Goal: Information Seeking & Learning: Check status

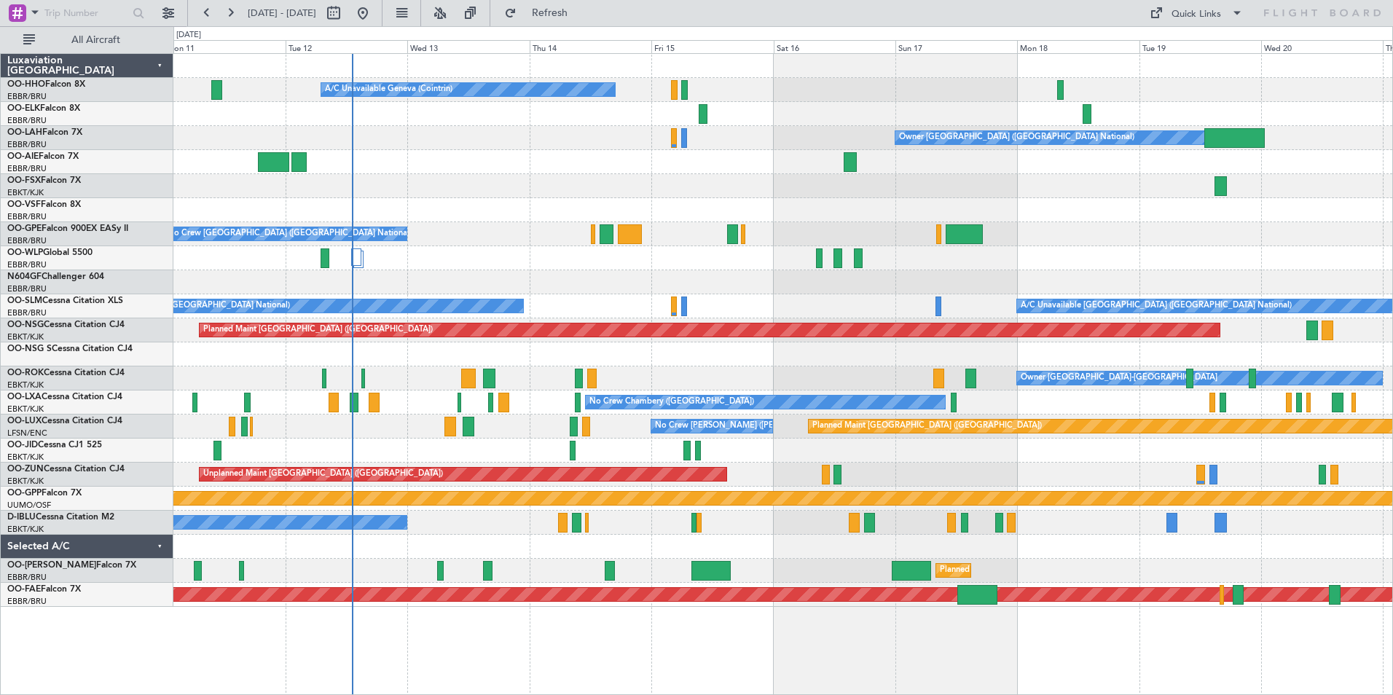
click at [197, 141] on div "Owner [GEOGRAPHIC_DATA] ([GEOGRAPHIC_DATA] National)" at bounding box center [782, 138] width 1219 height 24
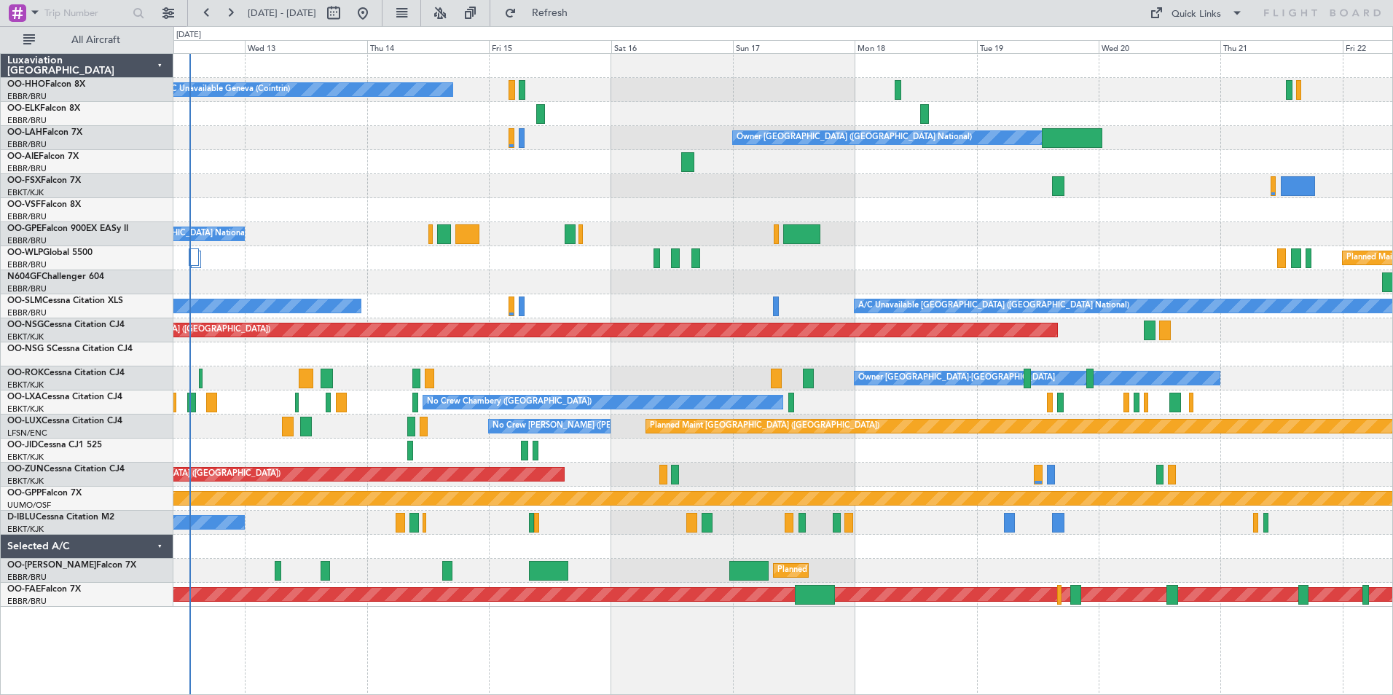
click at [378, 226] on div "A/C Unavailable Geneva (Cointrin) Owner [GEOGRAPHIC_DATA] (Brussels National) N…" at bounding box center [782, 330] width 1219 height 553
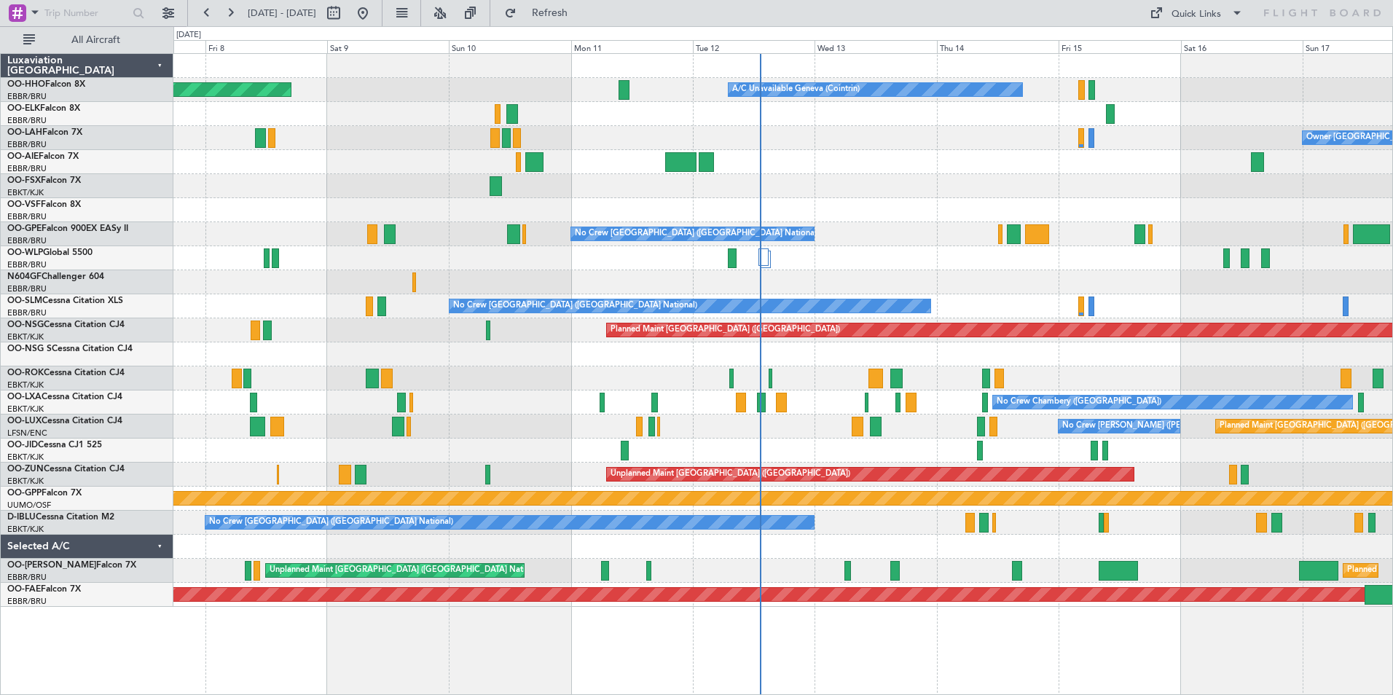
click at [965, 349] on div "A/C Unavailable Geneva (Cointrin) Planned Maint Geneva ([GEOGRAPHIC_DATA]) Owne…" at bounding box center [782, 330] width 1219 height 553
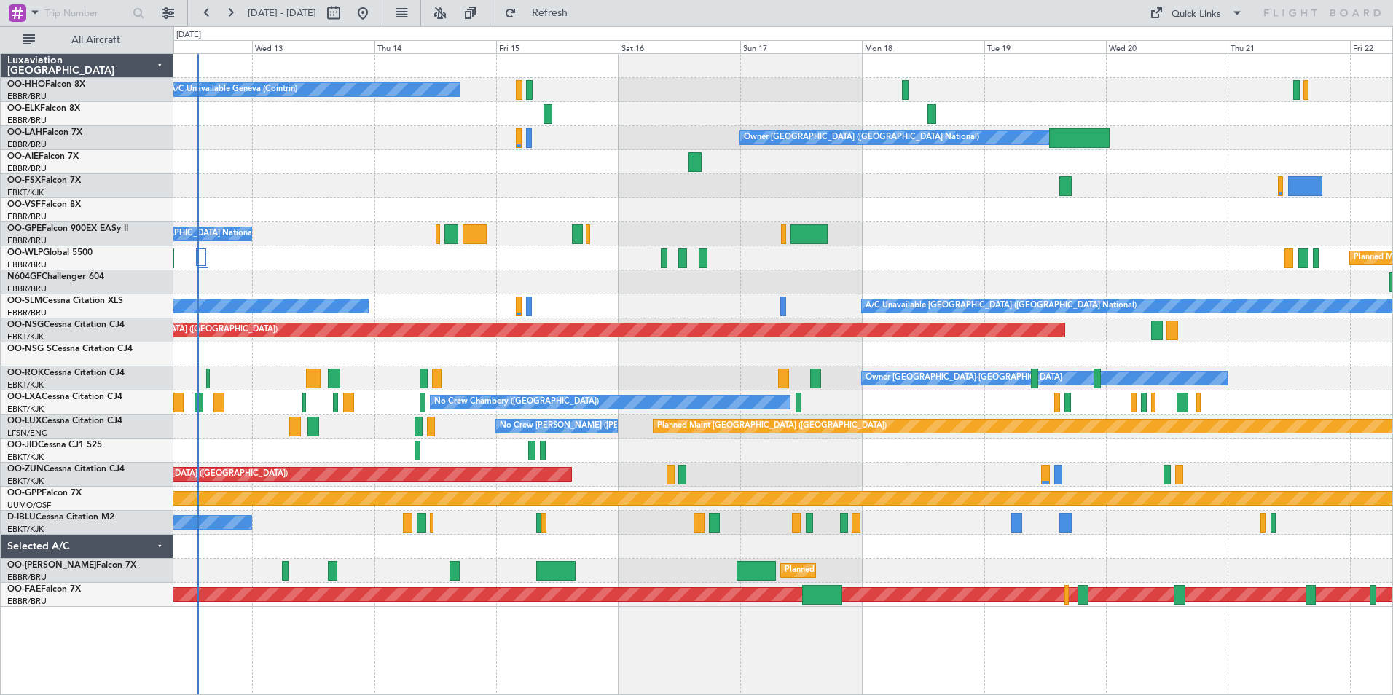
click at [319, 232] on div "No Crew [GEOGRAPHIC_DATA] ([GEOGRAPHIC_DATA] National)" at bounding box center [782, 234] width 1219 height 24
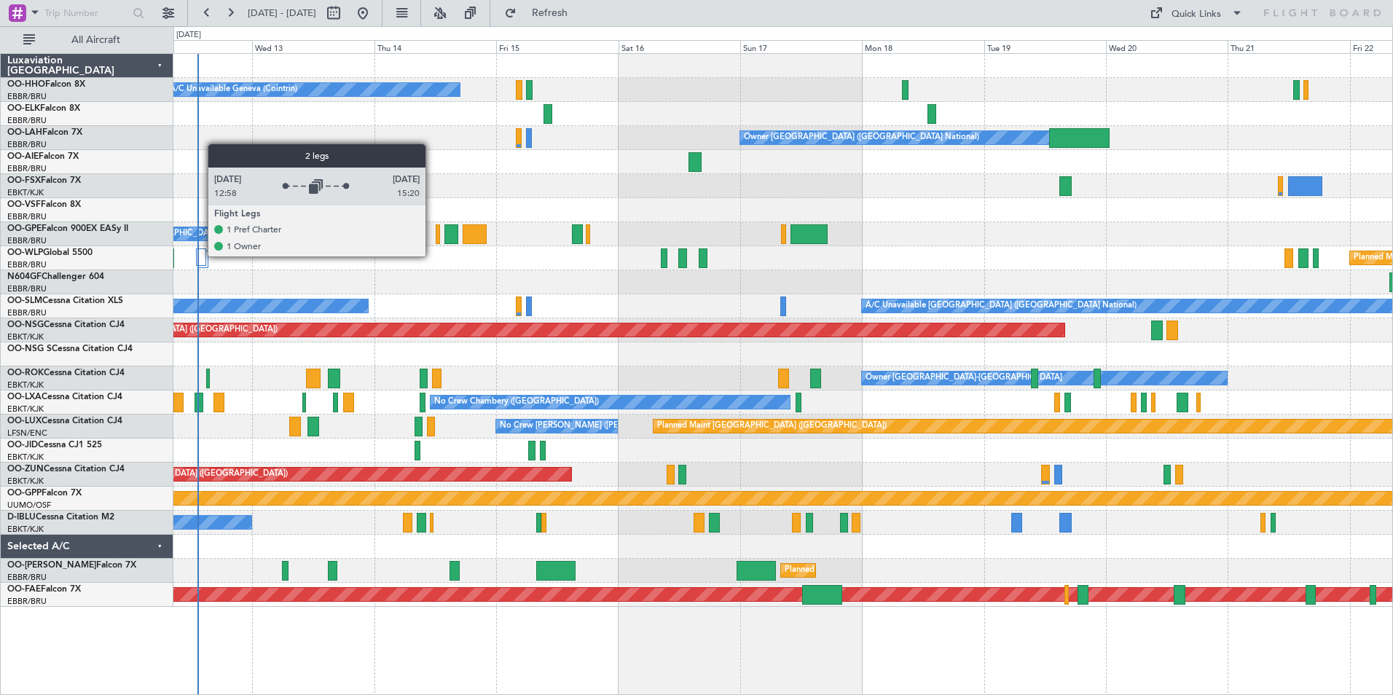
click at [200, 256] on div at bounding box center [201, 256] width 10 height 17
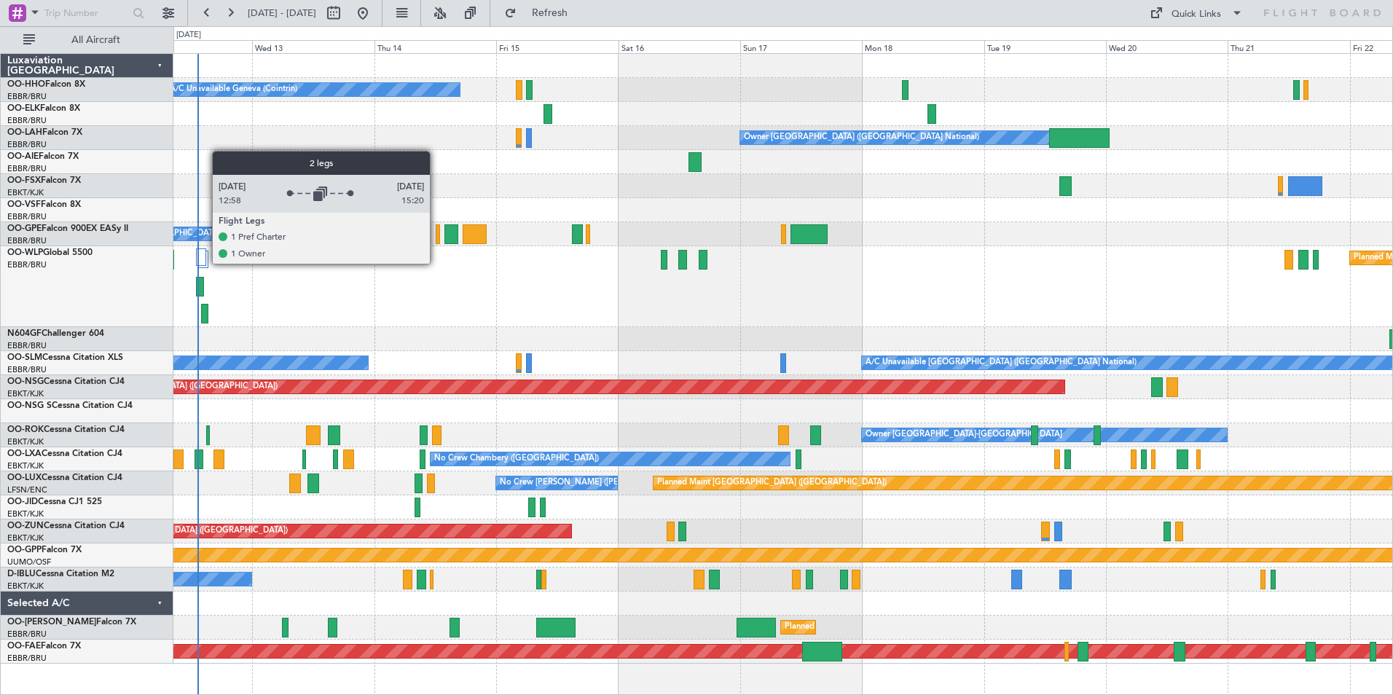
click at [205, 263] on div at bounding box center [201, 256] width 10 height 17
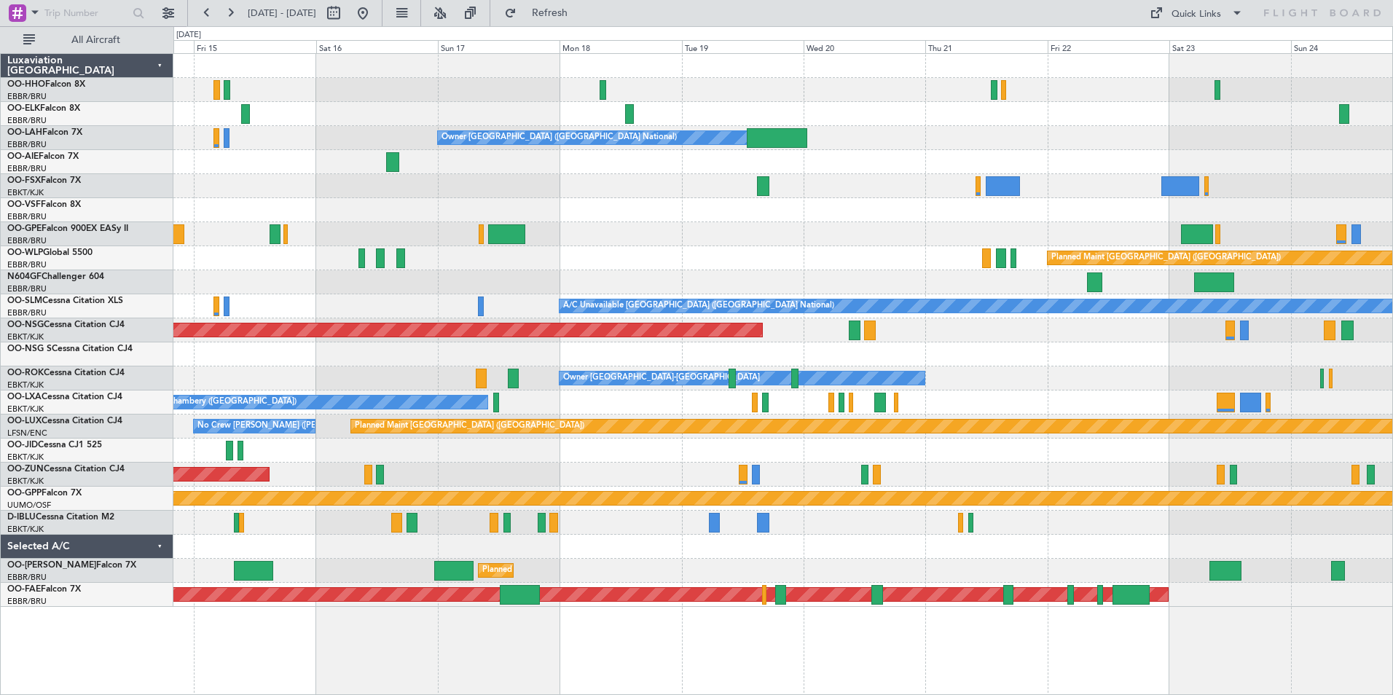
click at [967, 579] on div "A/C Unavailable Geneva (Cointrin) Owner [GEOGRAPHIC_DATA] (Brussels National) N…" at bounding box center [782, 330] width 1219 height 553
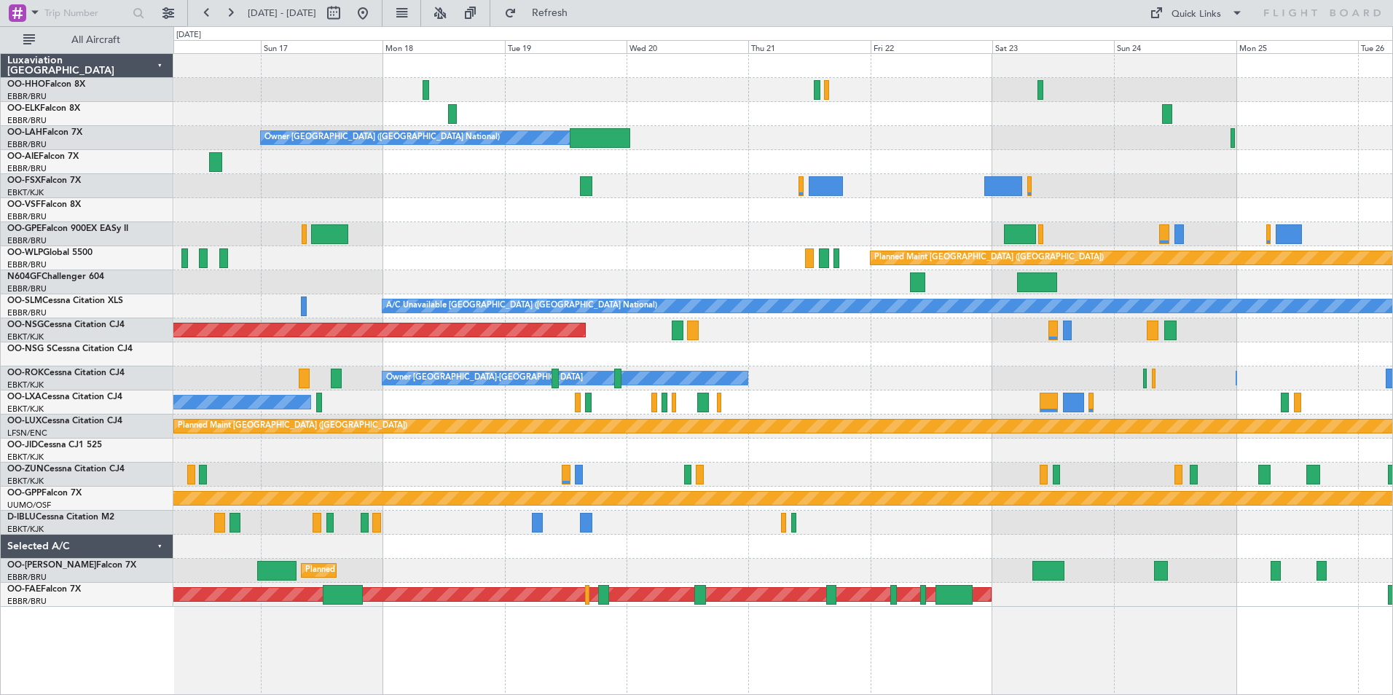
click at [1166, 521] on div "A/C Unavailable Geneva (Cointrin) Owner [GEOGRAPHIC_DATA] (Brussels National) P…" at bounding box center [782, 330] width 1219 height 553
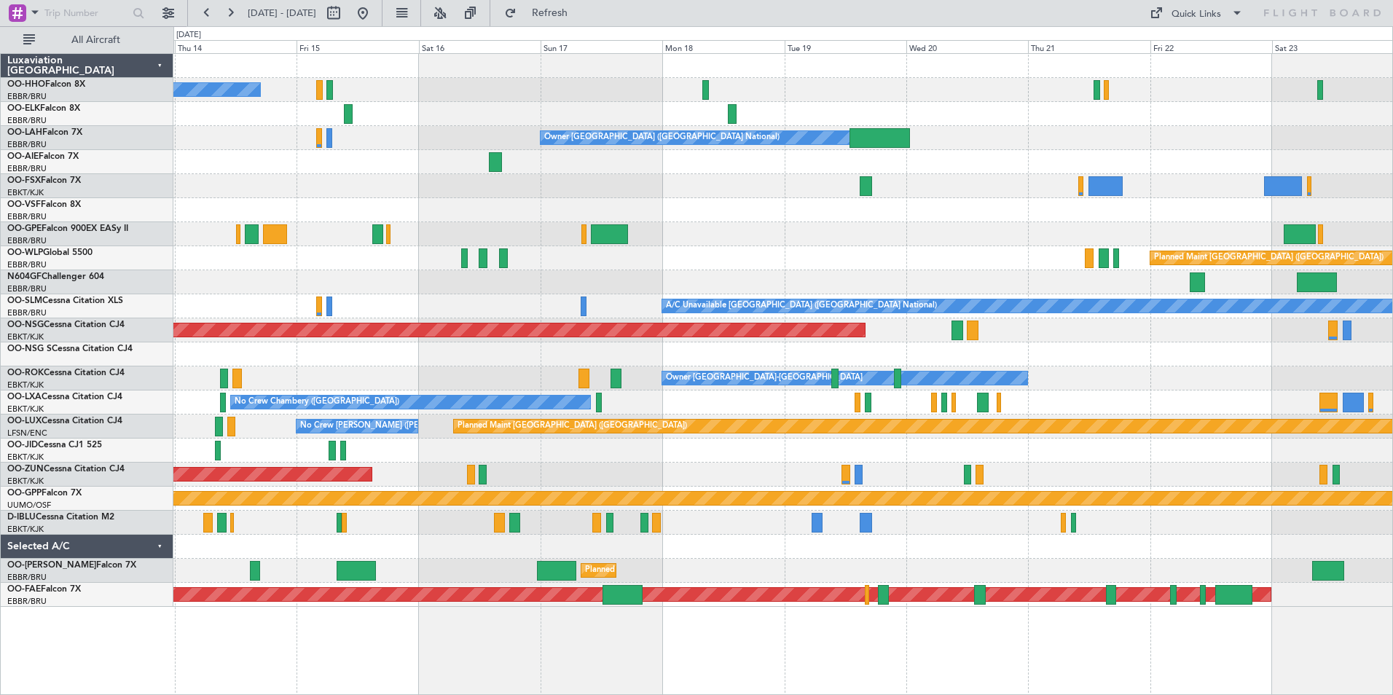
click at [1383, 590] on div "A/C Unavailable Geneva (Cointrin) Owner [GEOGRAPHIC_DATA] (Brussels National) N…" at bounding box center [782, 330] width 1219 height 553
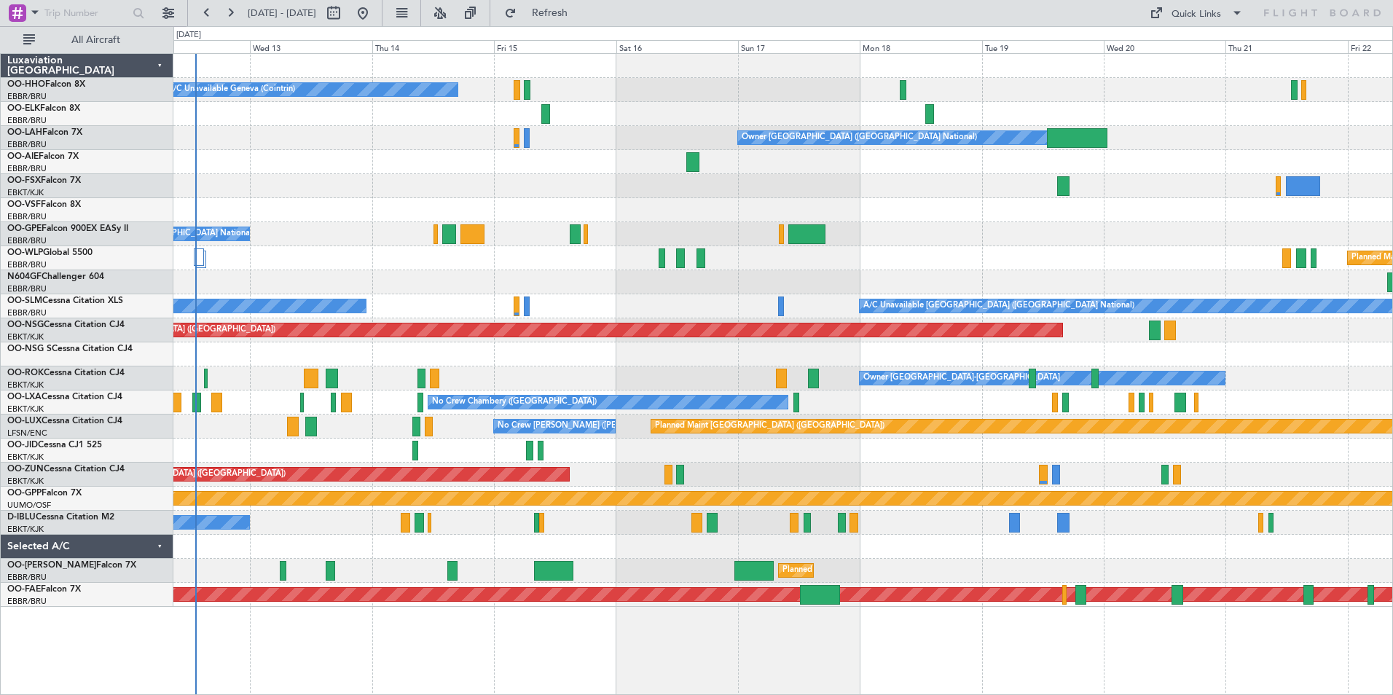
click at [433, 138] on div "A/C Unavailable Geneva (Cointrin) Owner [GEOGRAPHIC_DATA] (Brussels National) N…" at bounding box center [782, 330] width 1219 height 553
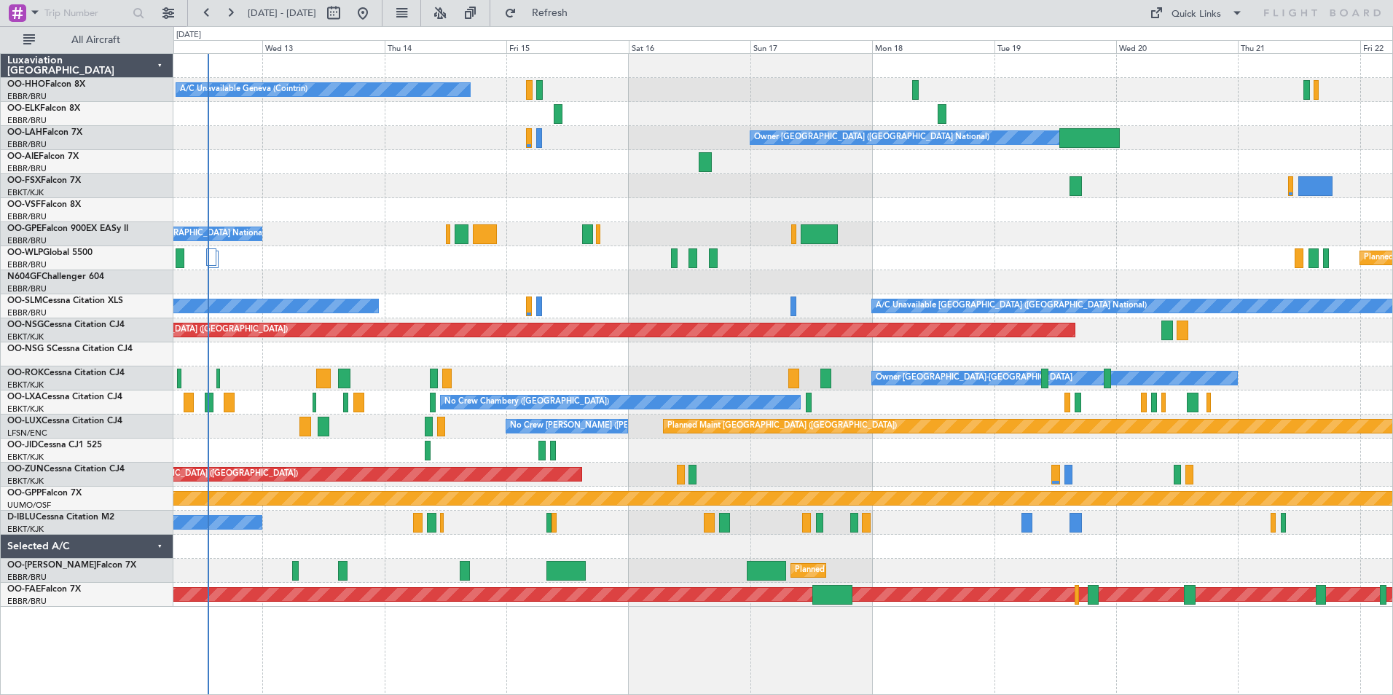
click at [615, 220] on div at bounding box center [782, 210] width 1219 height 24
